Goal: Check status: Check status

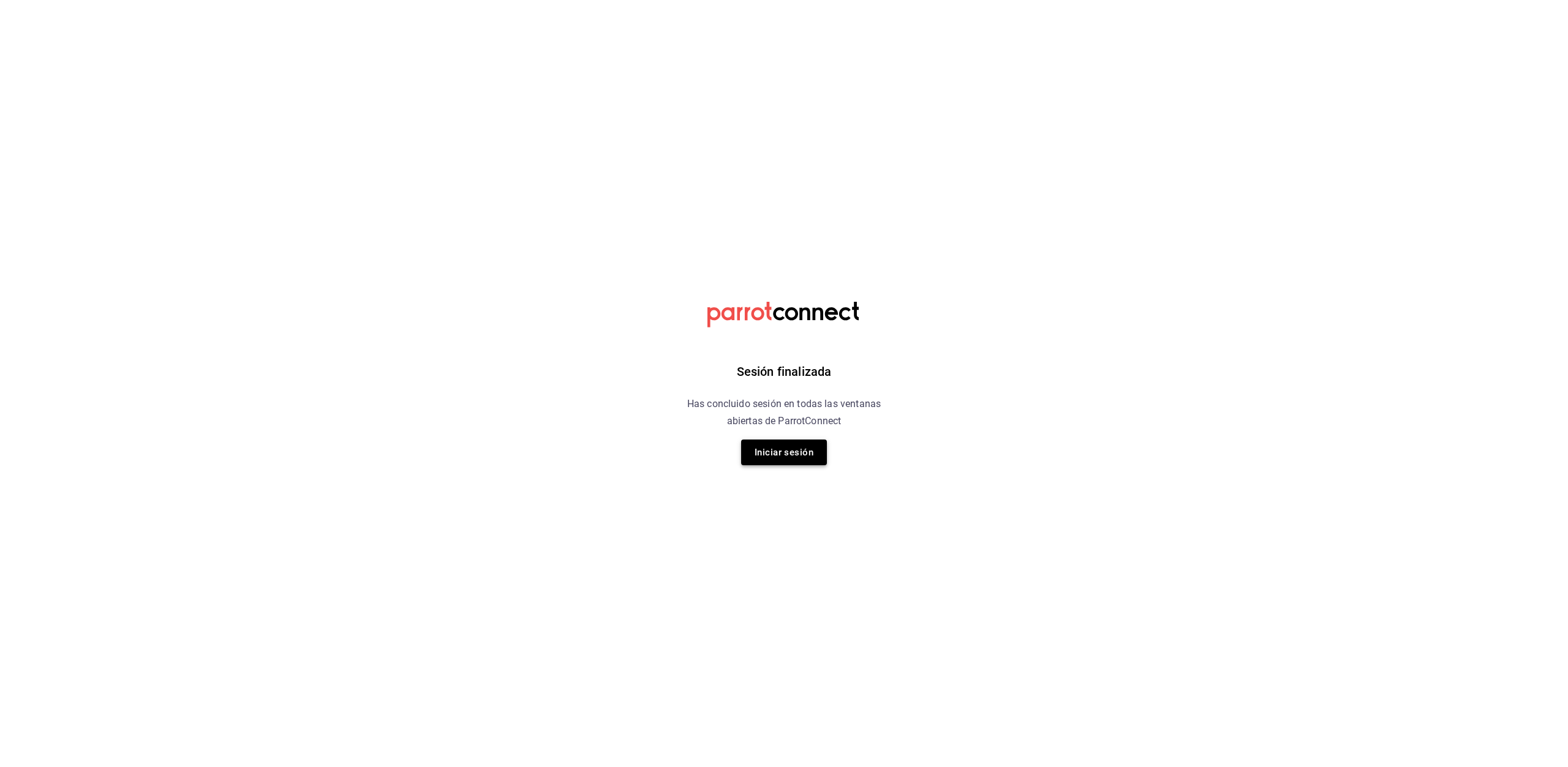
click at [797, 462] on button "Iniciar sesión" at bounding box center [784, 453] width 86 height 26
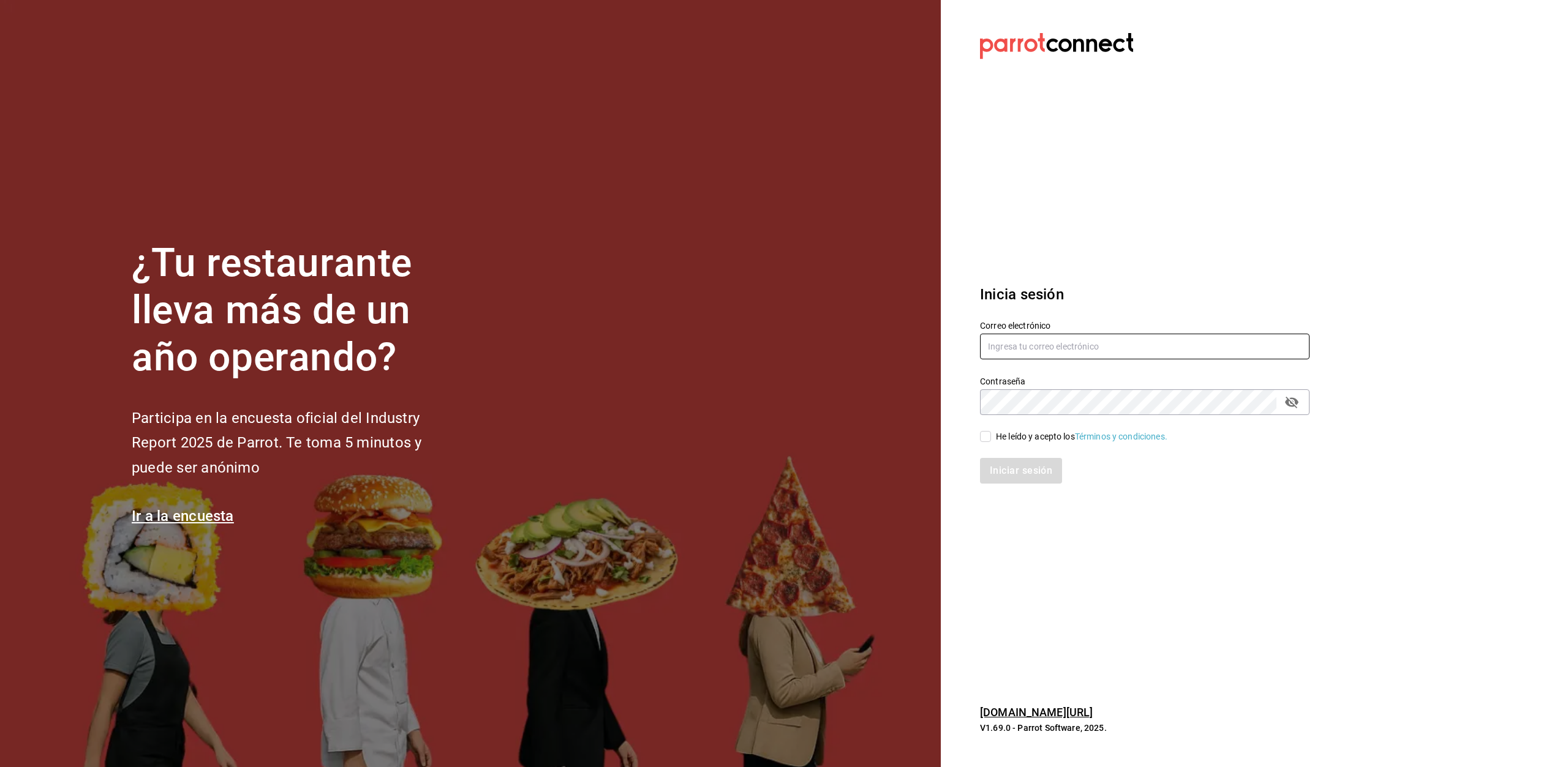
type input "erpaip23@gmail.com"
drag, startPoint x: 982, startPoint y: 434, endPoint x: 997, endPoint y: 450, distance: 21.9
click at [983, 436] on input "He leído y acepto los Términos y condiciones." at bounding box center [985, 436] width 11 height 11
checkbox input "true"
click at [1005, 470] on button "Iniciar sesión" at bounding box center [1021, 470] width 83 height 26
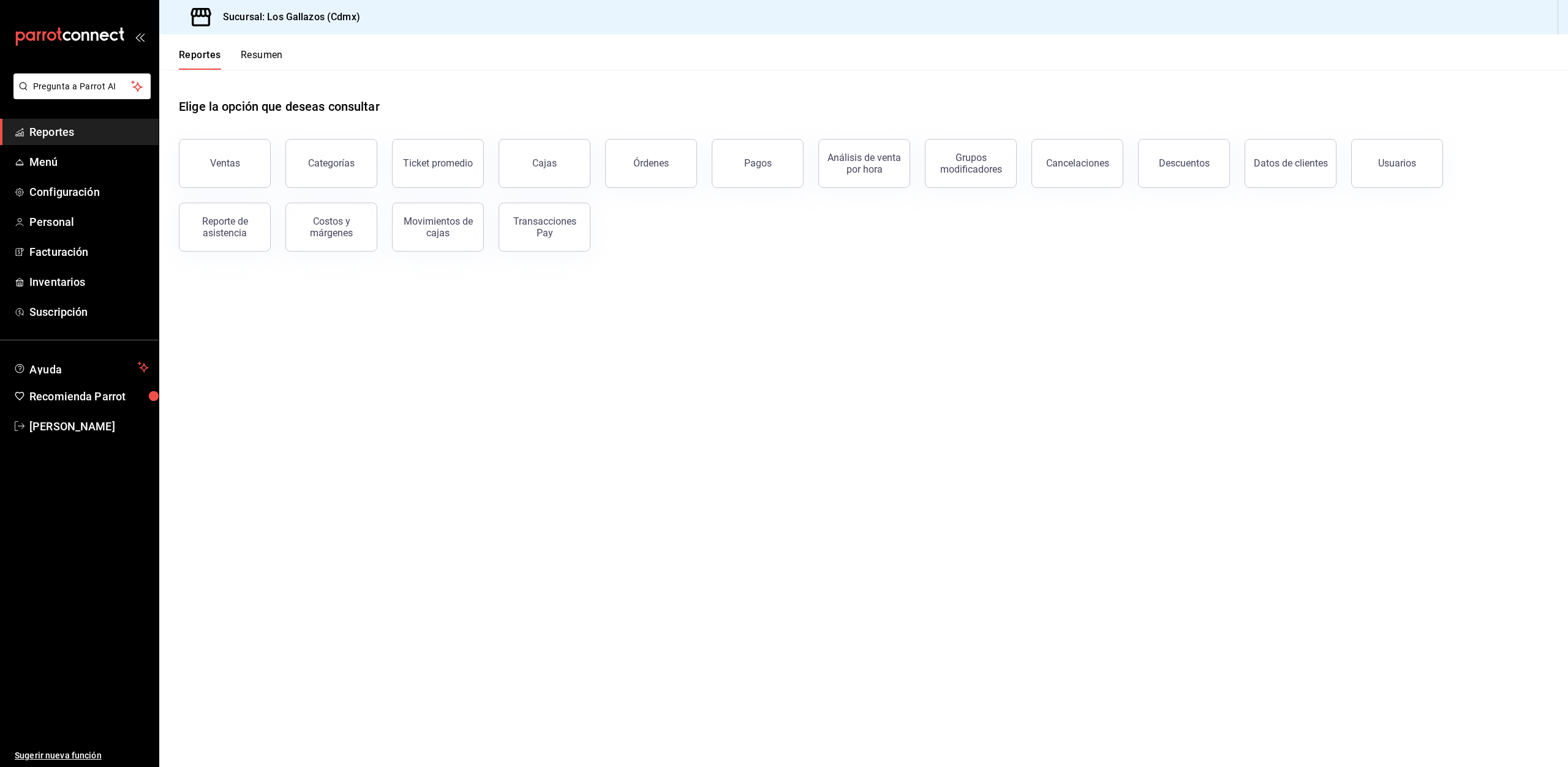
click at [554, 247] on button "Transacciones Pay" at bounding box center [544, 227] width 92 height 49
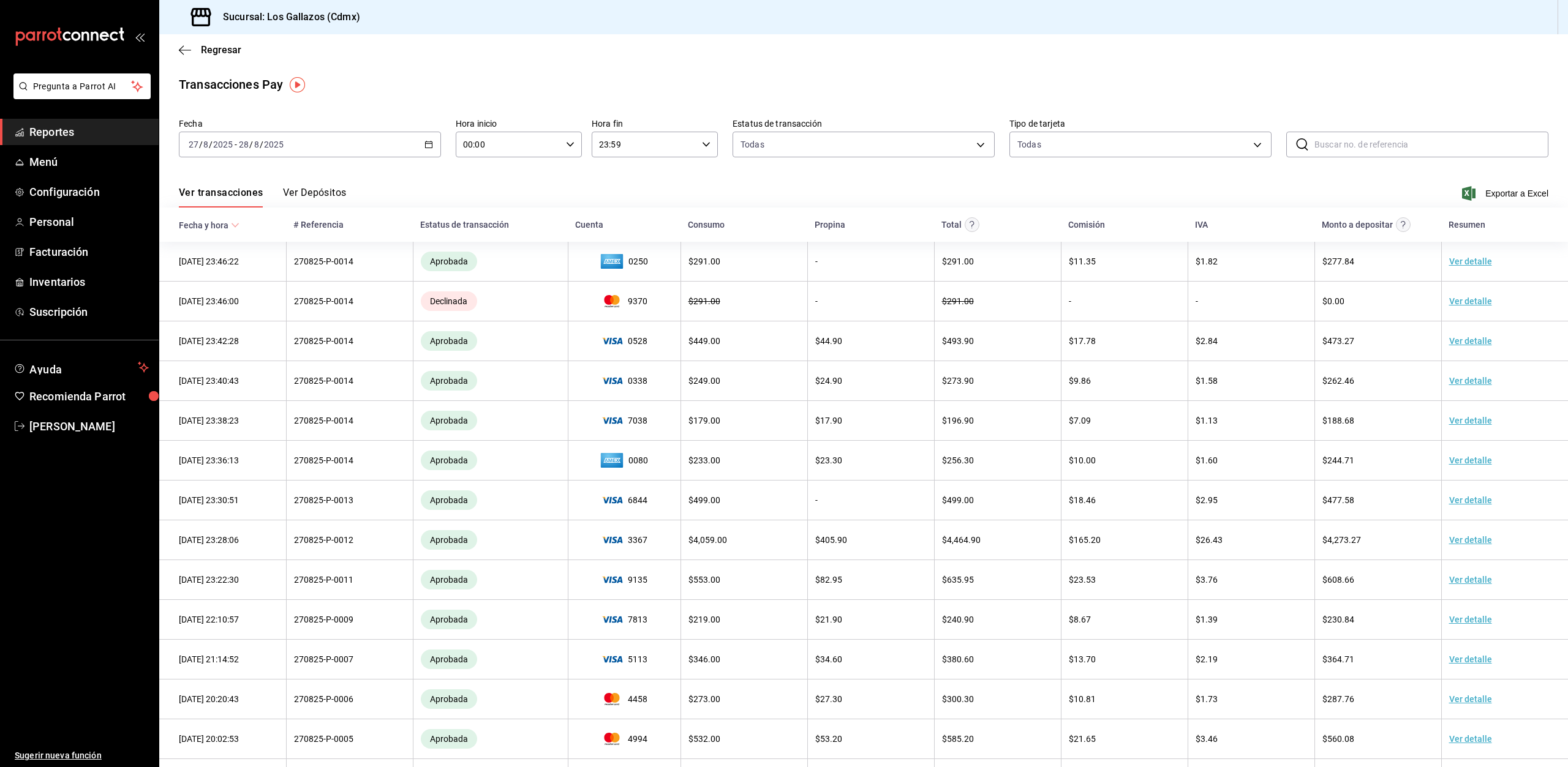
click at [426, 144] on \(Stroke\) "button" at bounding box center [429, 143] width 7 height 1
click at [225, 319] on span "Rango de fechas" at bounding box center [236, 319] width 95 height 13
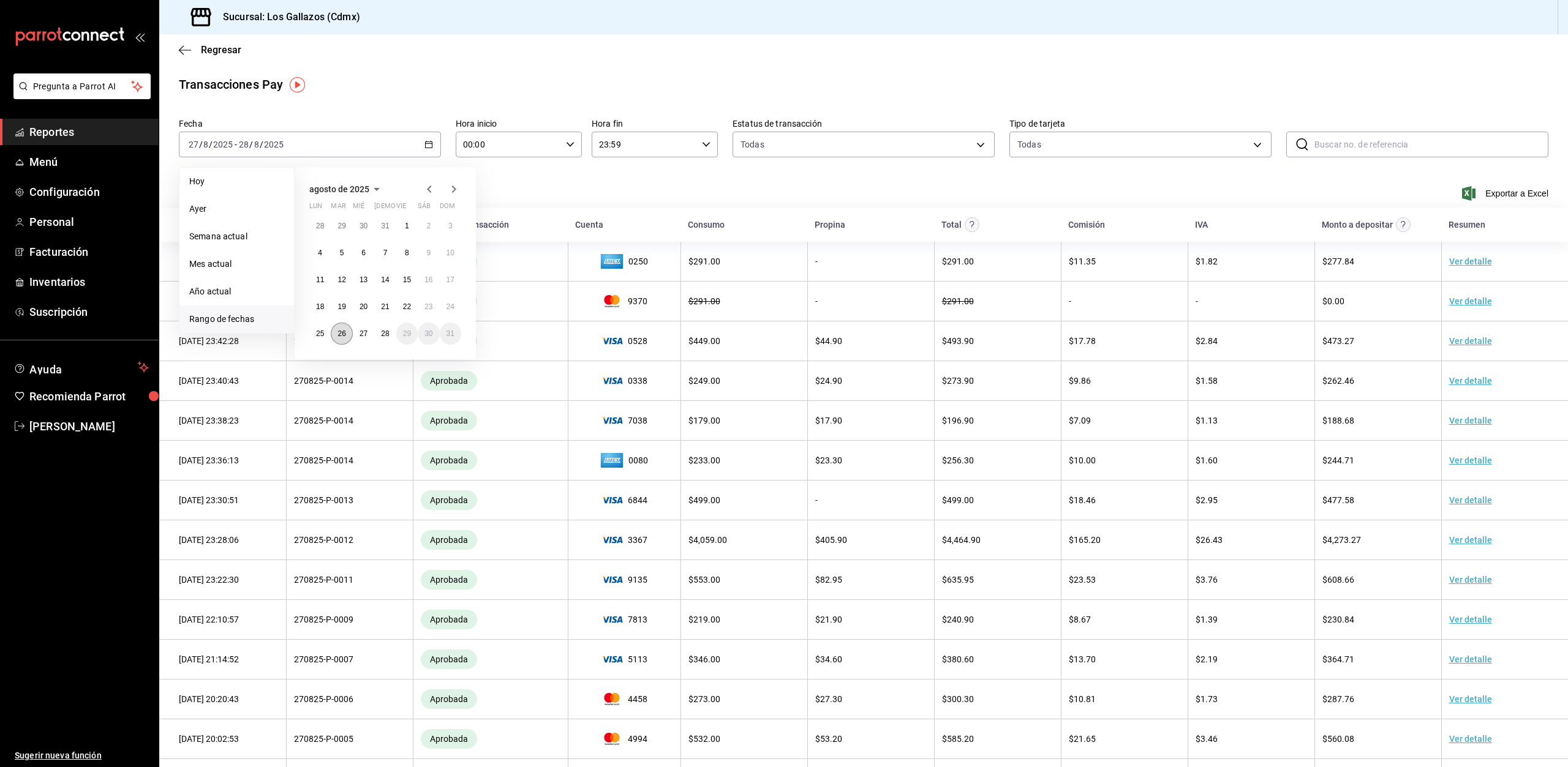
click at [346, 335] on button "26" at bounding box center [342, 334] width 22 height 22
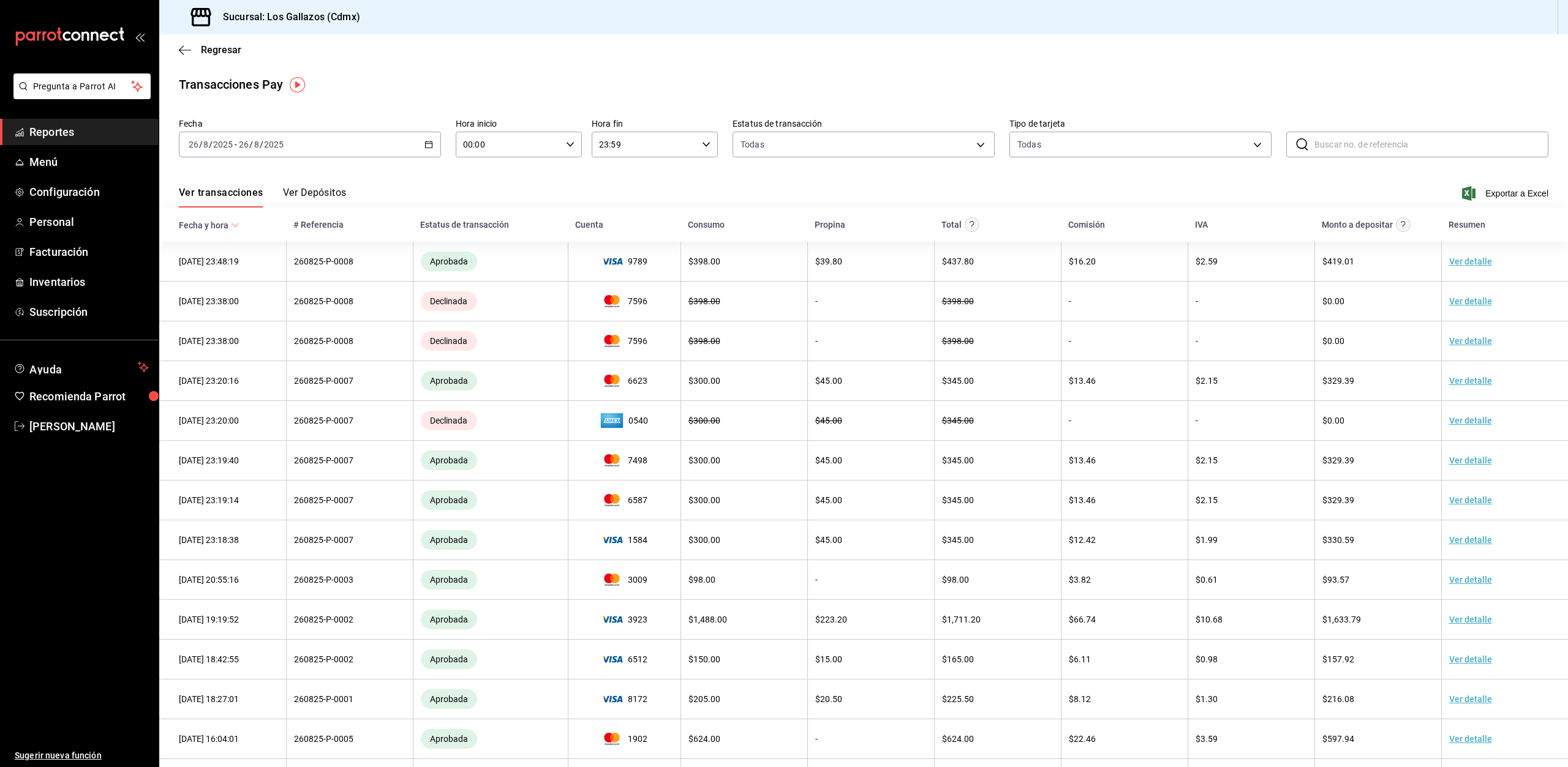
click at [425, 145] on icon "button" at bounding box center [428, 144] width 9 height 9
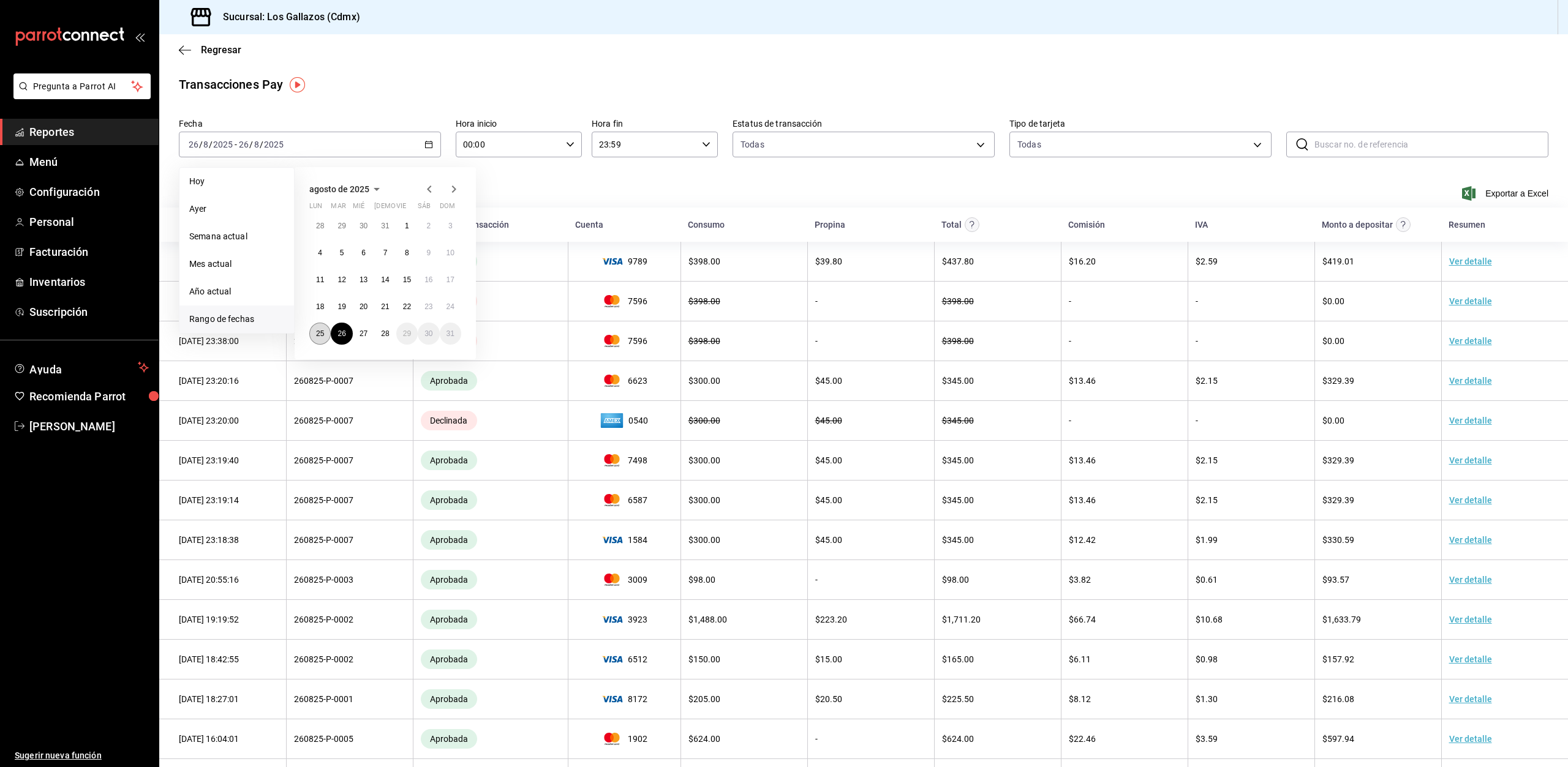
click at [313, 331] on button "25" at bounding box center [320, 334] width 22 height 22
click at [347, 335] on button "26" at bounding box center [342, 334] width 22 height 22
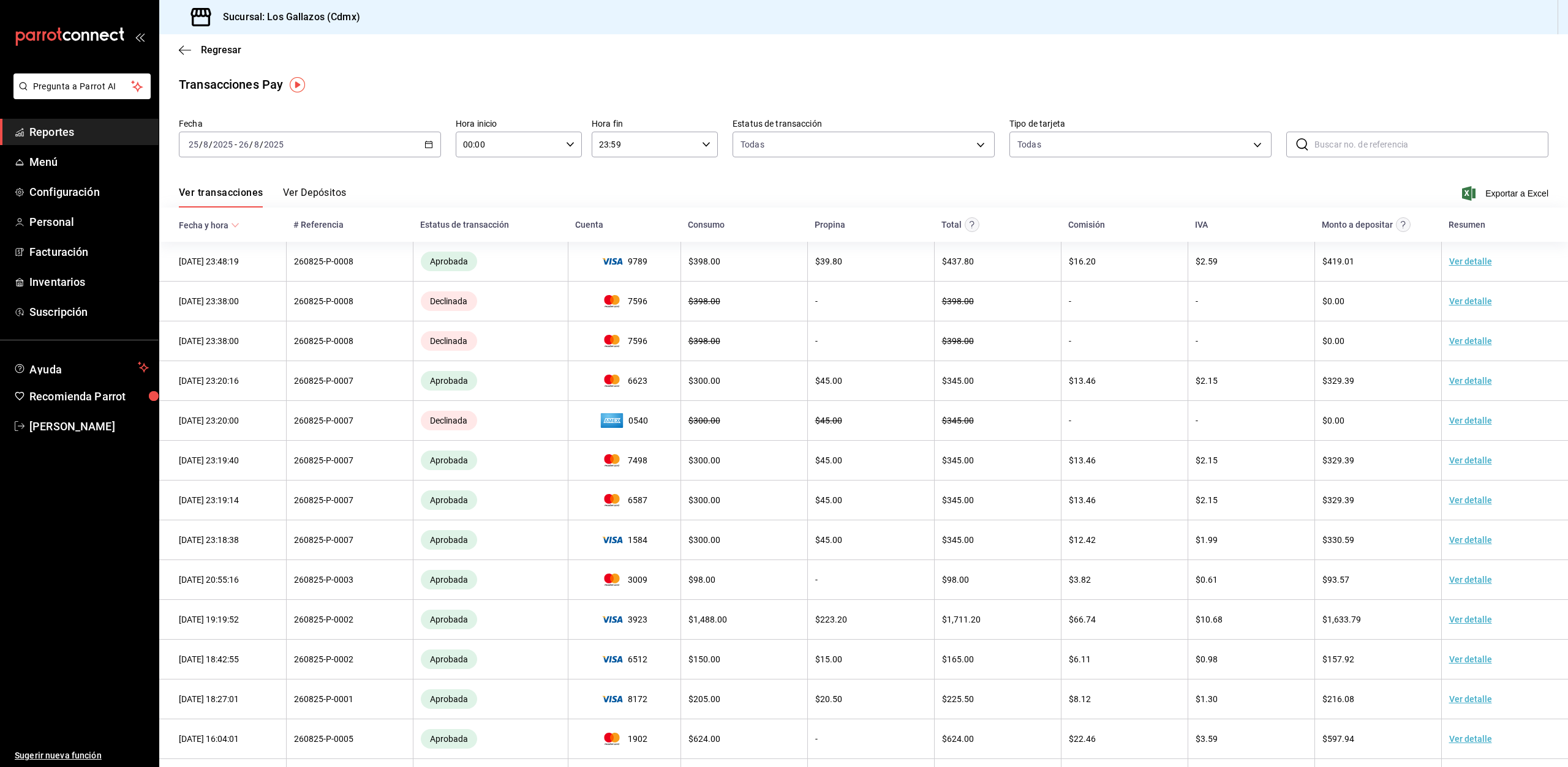
click at [566, 144] on icon "button" at bounding box center [570, 144] width 9 height 9
click at [485, 214] on span "22" at bounding box center [485, 215] width 44 height 10
drag, startPoint x: 490, startPoint y: 242, endPoint x: 477, endPoint y: 270, distance: 30.9
click at [490, 242] on span "23" at bounding box center [487, 244] width 44 height 10
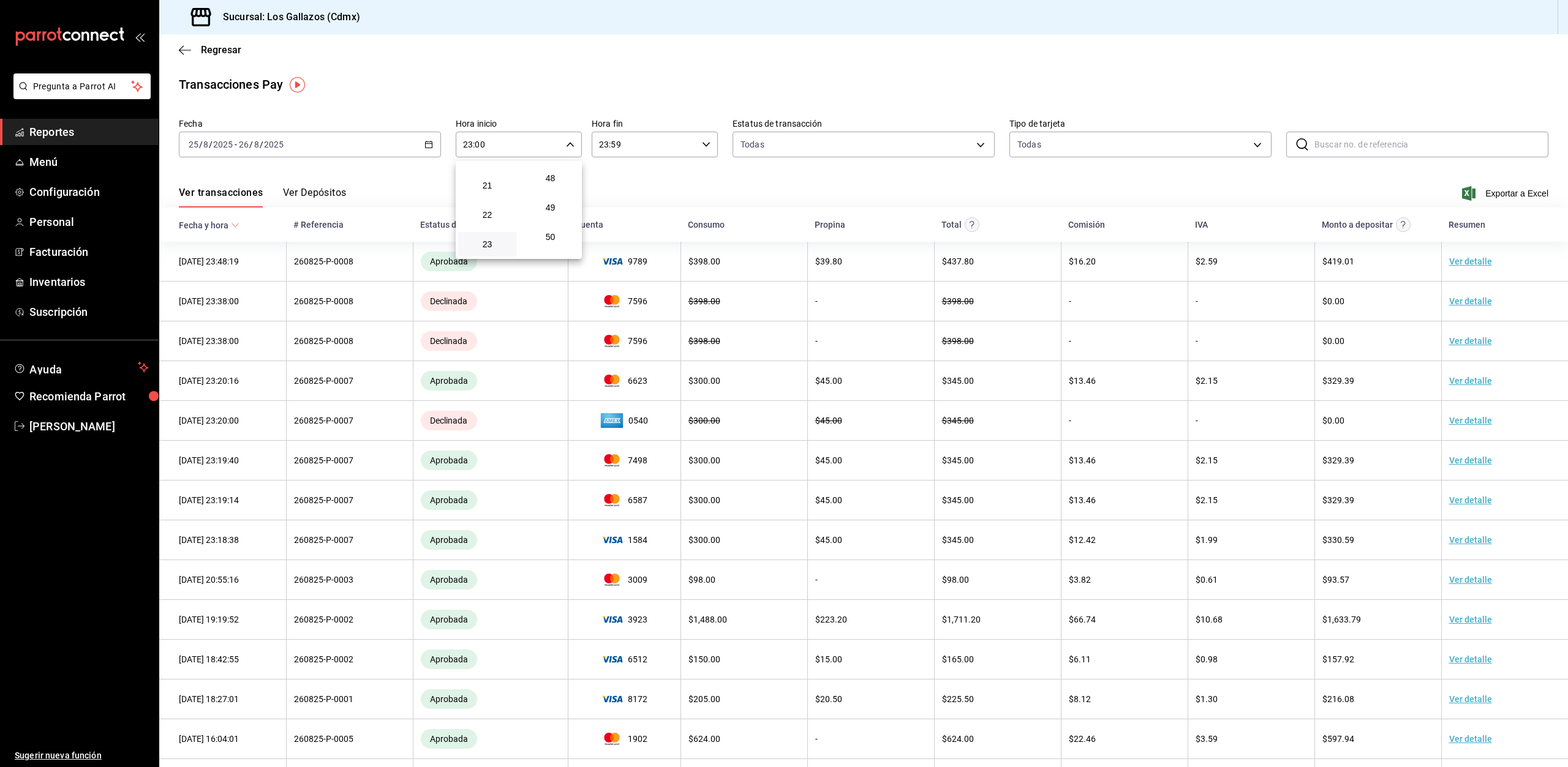
scroll to position [1665, 0]
drag, startPoint x: 554, startPoint y: 247, endPoint x: 576, endPoint y: 262, distance: 26.6
click at [554, 246] on span "59" at bounding box center [551, 244] width 44 height 10
type input "23:59"
click at [569, 168] on div "56" at bounding box center [551, 156] width 63 height 30
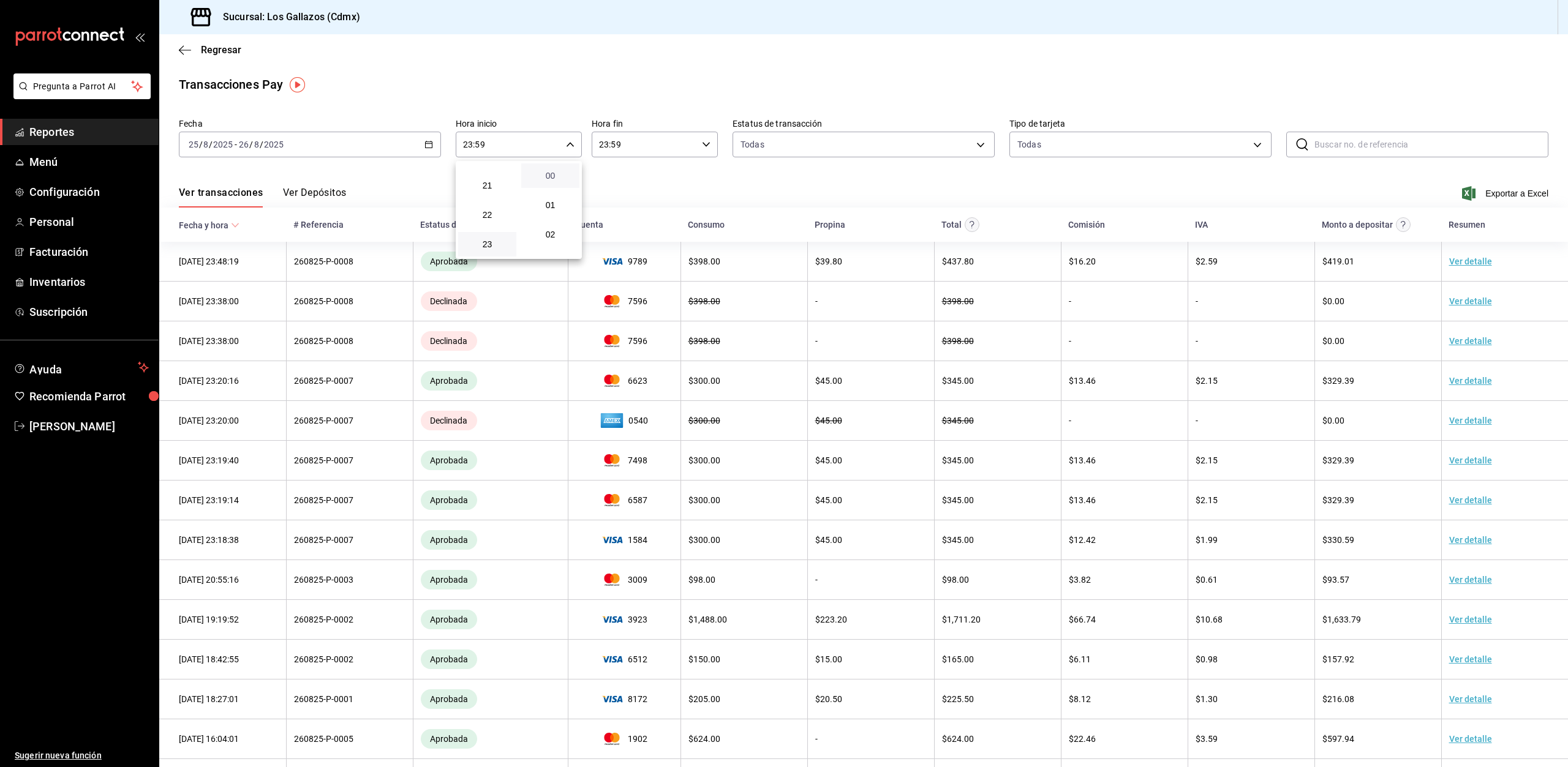
click at [555, 173] on span "00" at bounding box center [551, 176] width 44 height 10
type input "23:00"
click at [703, 142] on div at bounding box center [784, 384] width 1568 height 767
click at [702, 140] on icon "button" at bounding box center [706, 144] width 9 height 9
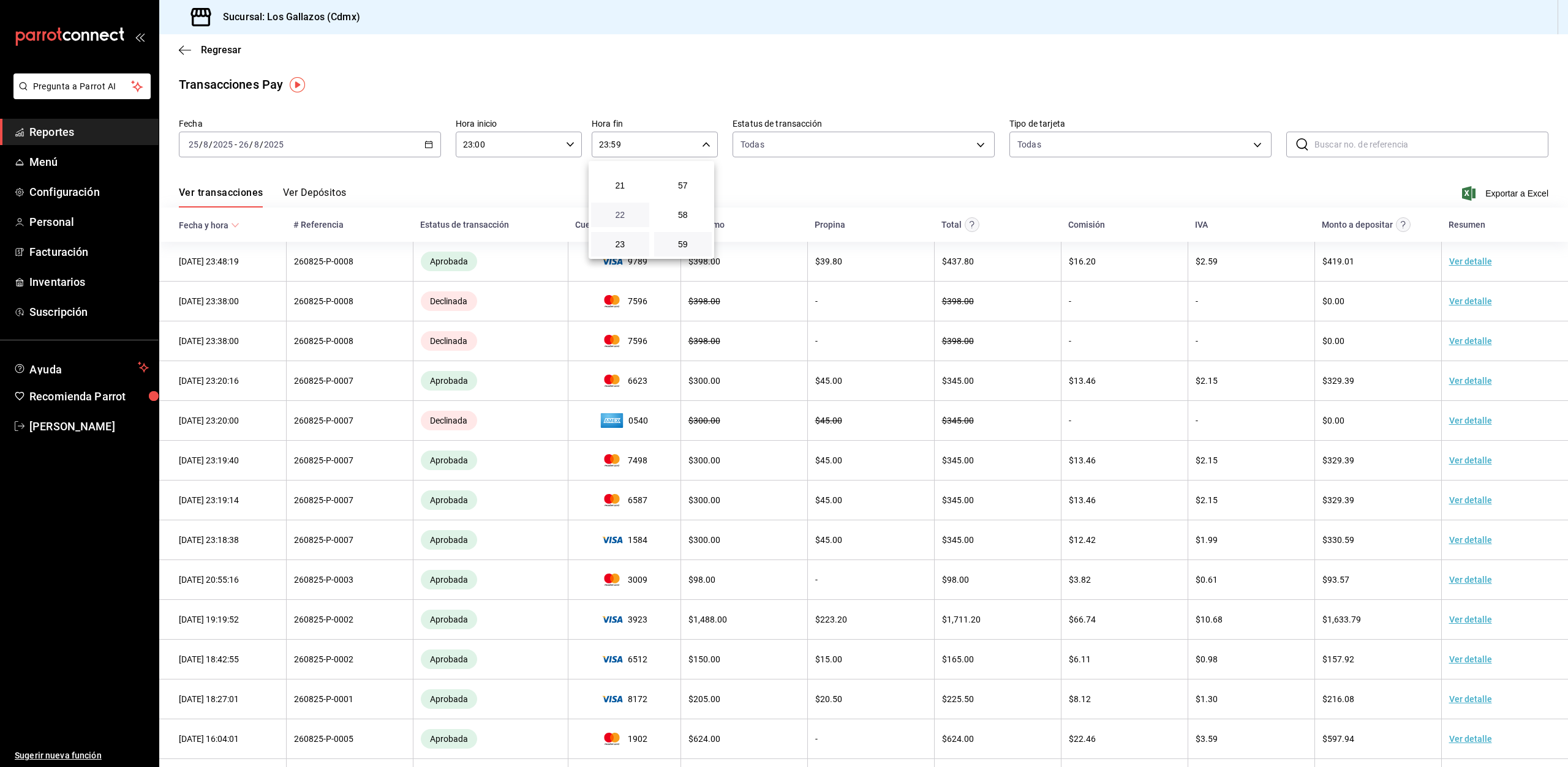
click at [623, 218] on span "22" at bounding box center [620, 215] width 44 height 10
type input "22:59"
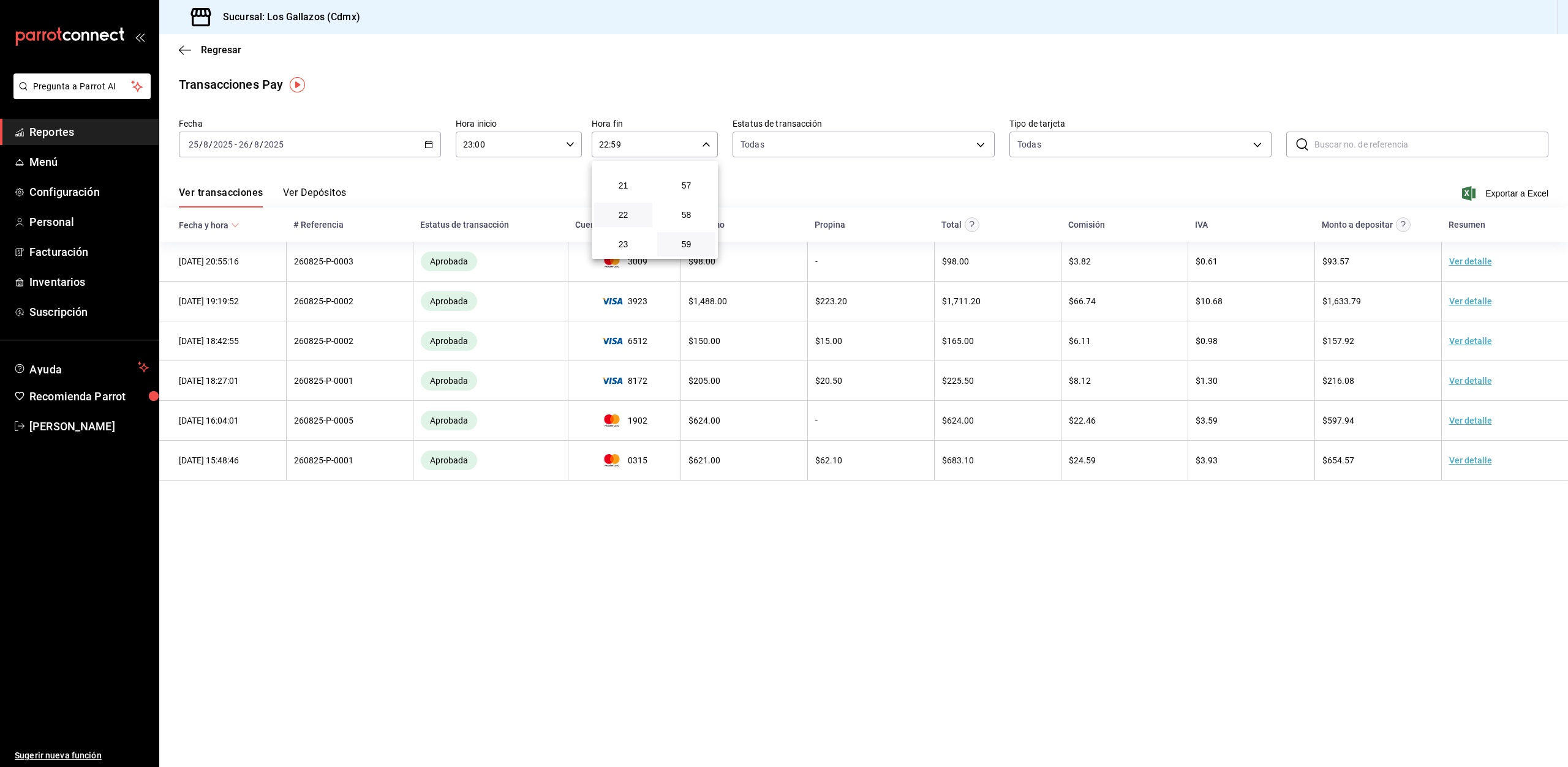
click at [632, 666] on div at bounding box center [784, 384] width 1568 height 767
click at [570, 144] on icon "button" at bounding box center [570, 144] width 9 height 9
click at [432, 142] on \(Stroke\) "button" at bounding box center [428, 144] width 7 height 7
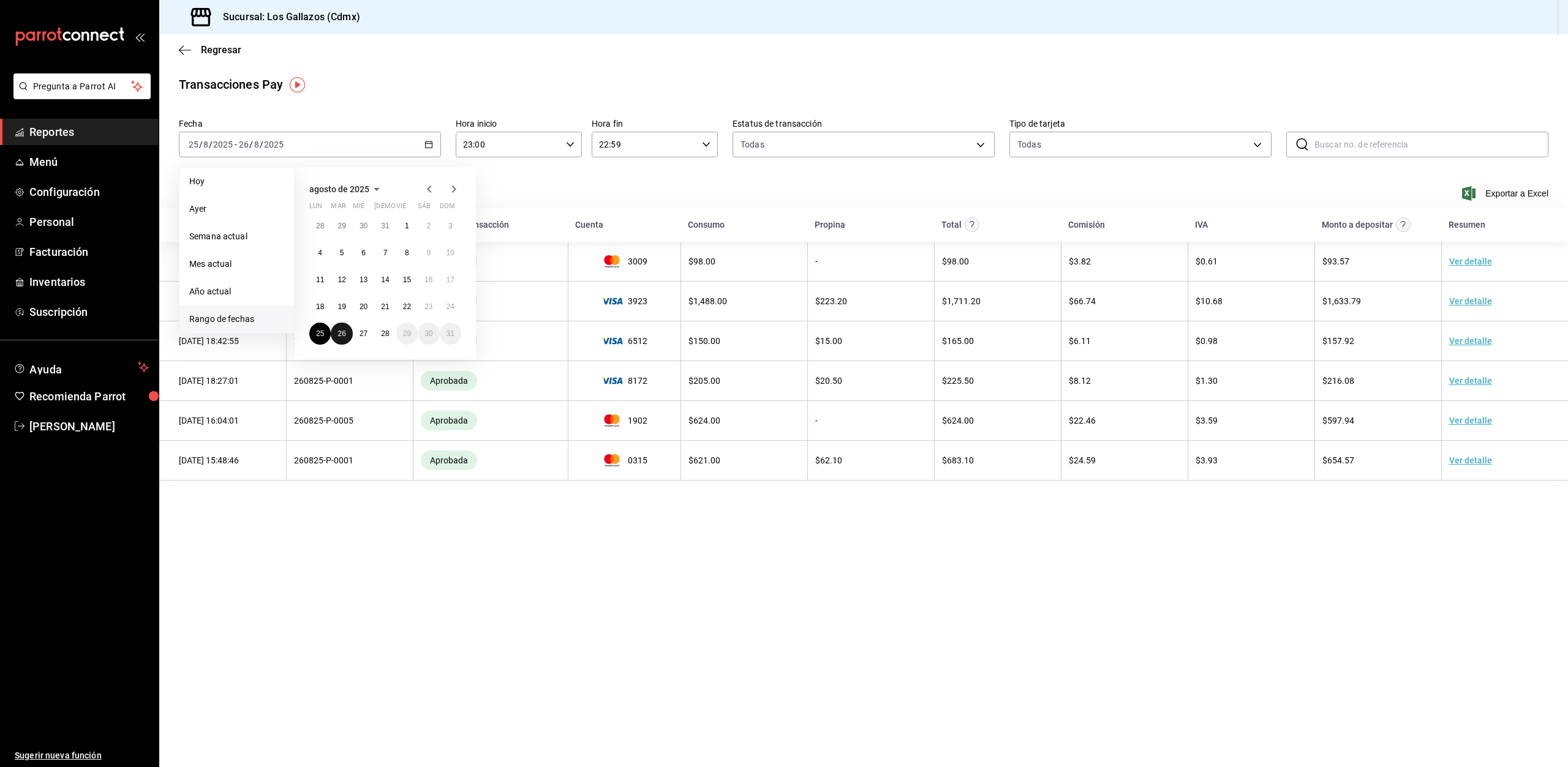
click at [342, 337] on abbr "26" at bounding box center [341, 333] width 8 height 9
click at [366, 337] on abbr "27" at bounding box center [364, 333] width 8 height 9
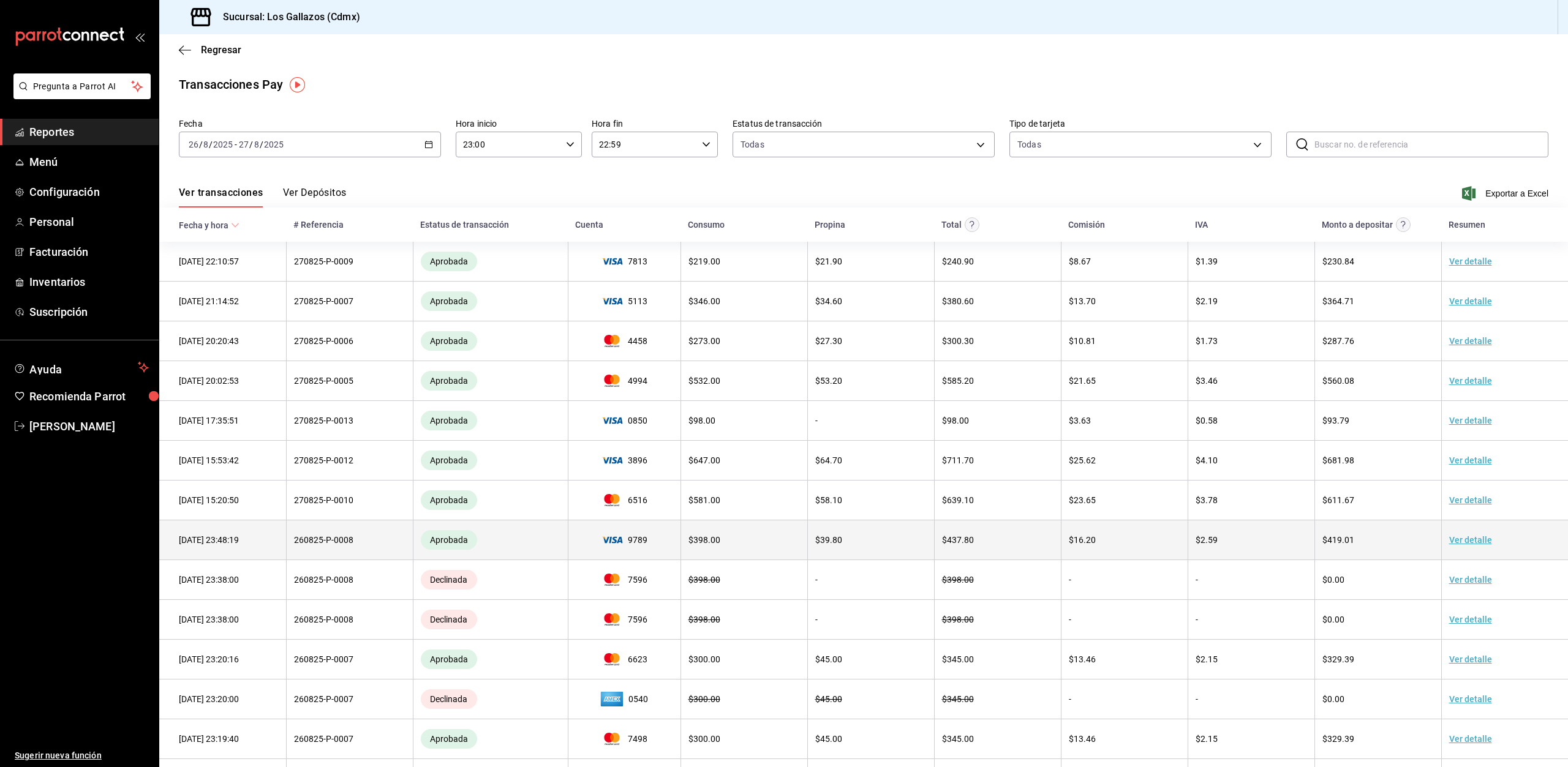
scroll to position [91, 0]
